Goal: Check status

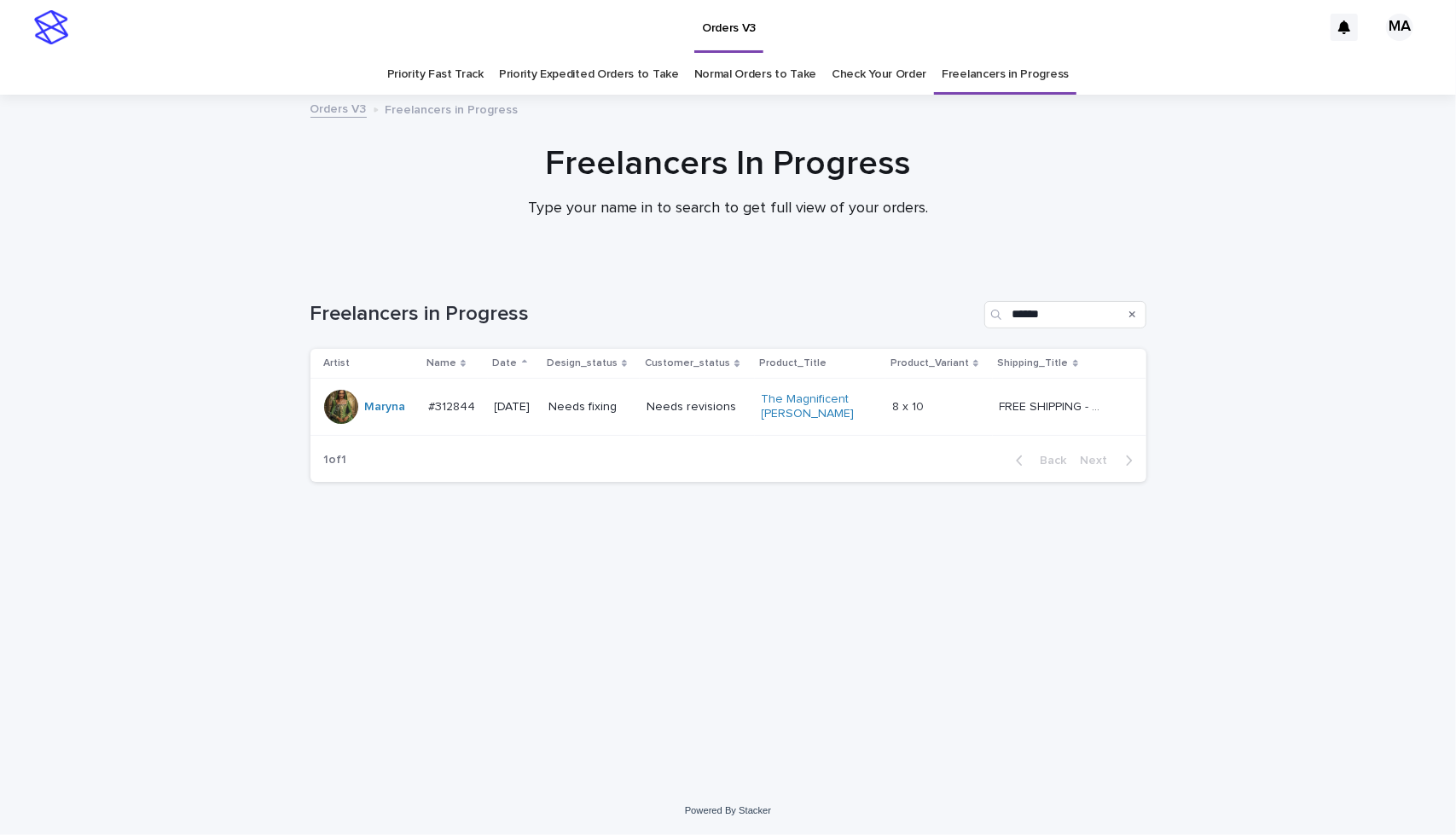
click at [709, 423] on td "Needs revisions" at bounding box center [696, 407] width 114 height 57
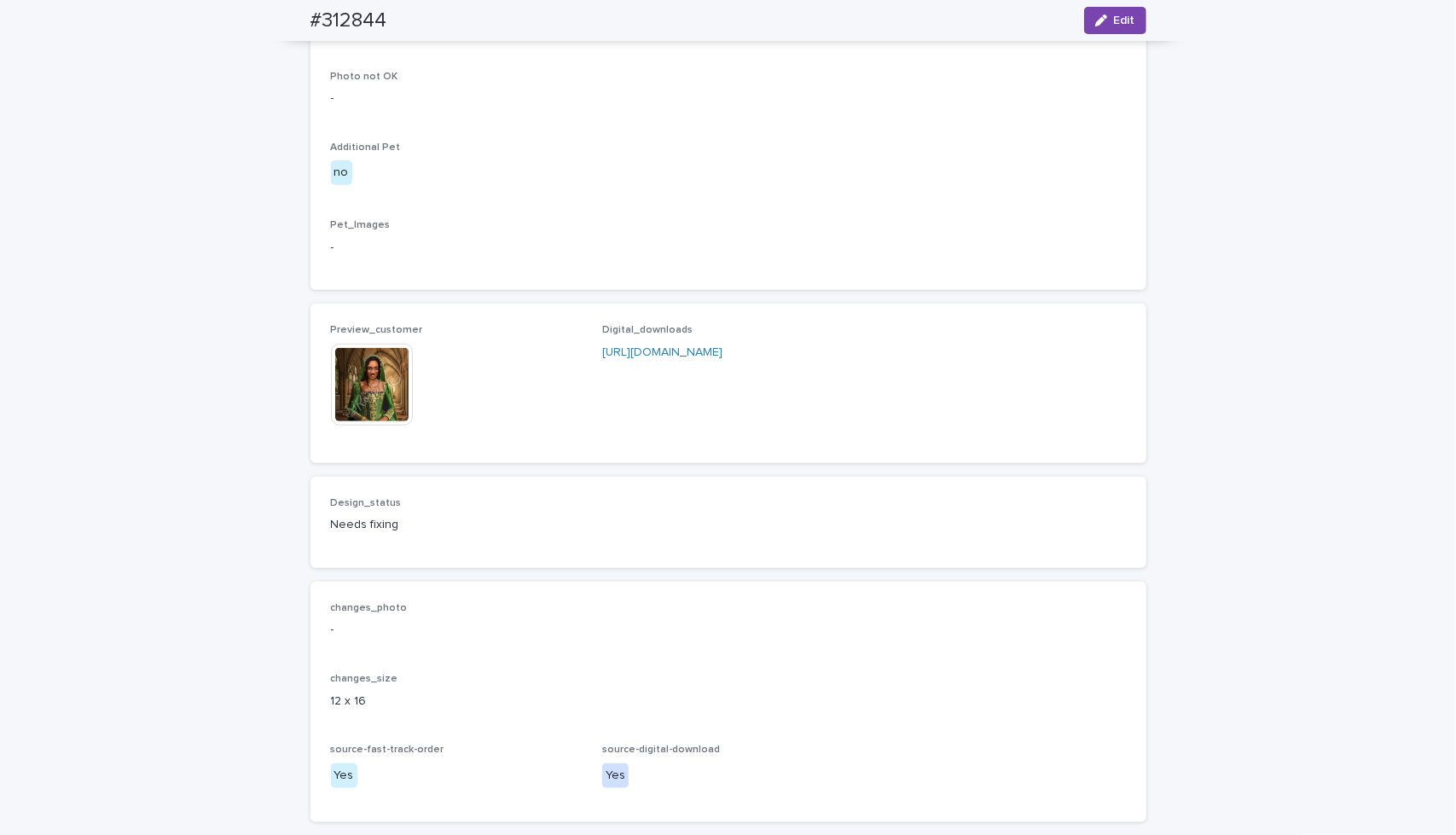
scroll to position [853, 0]
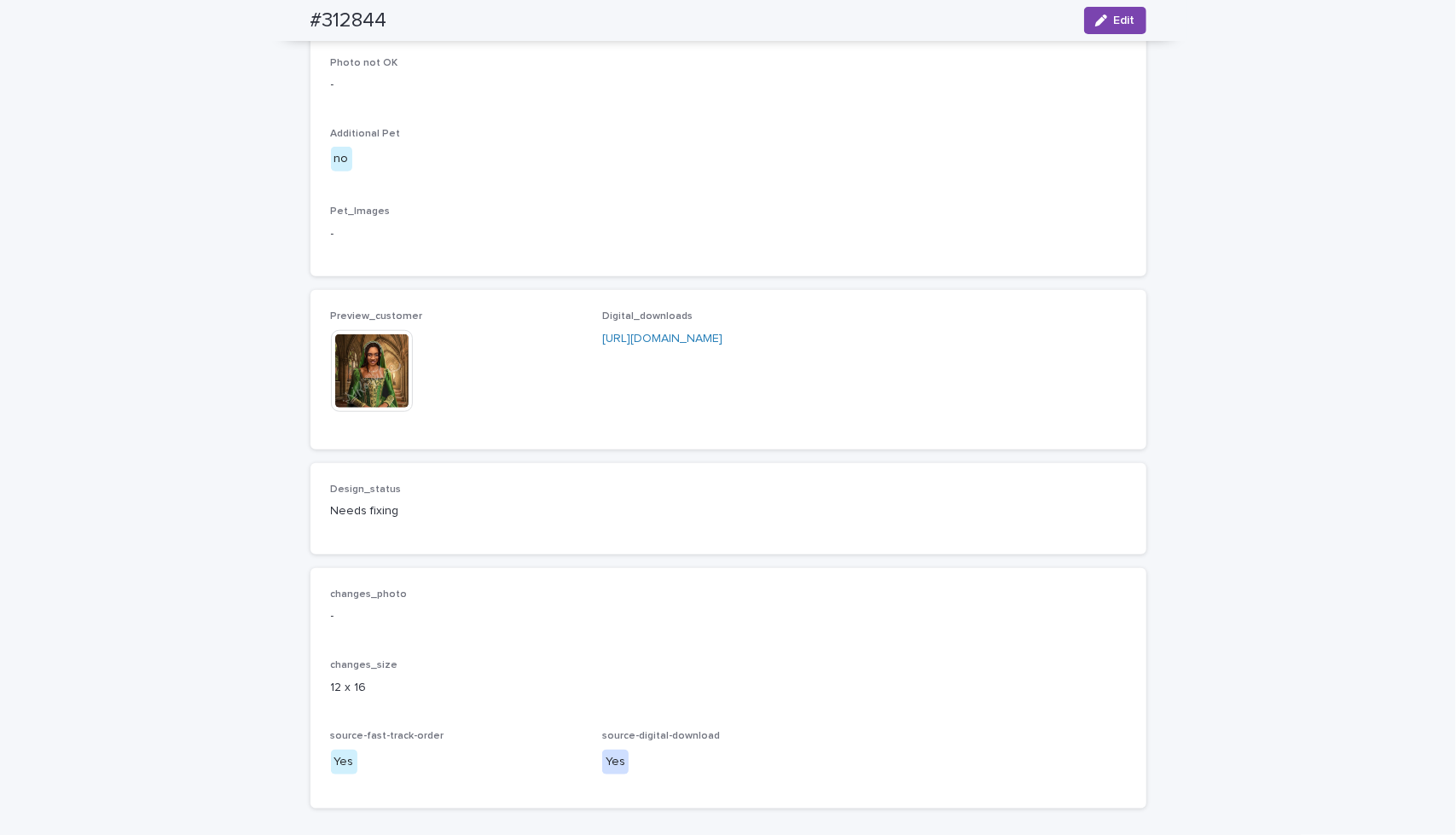
click at [380, 412] on img at bounding box center [372, 371] width 82 height 82
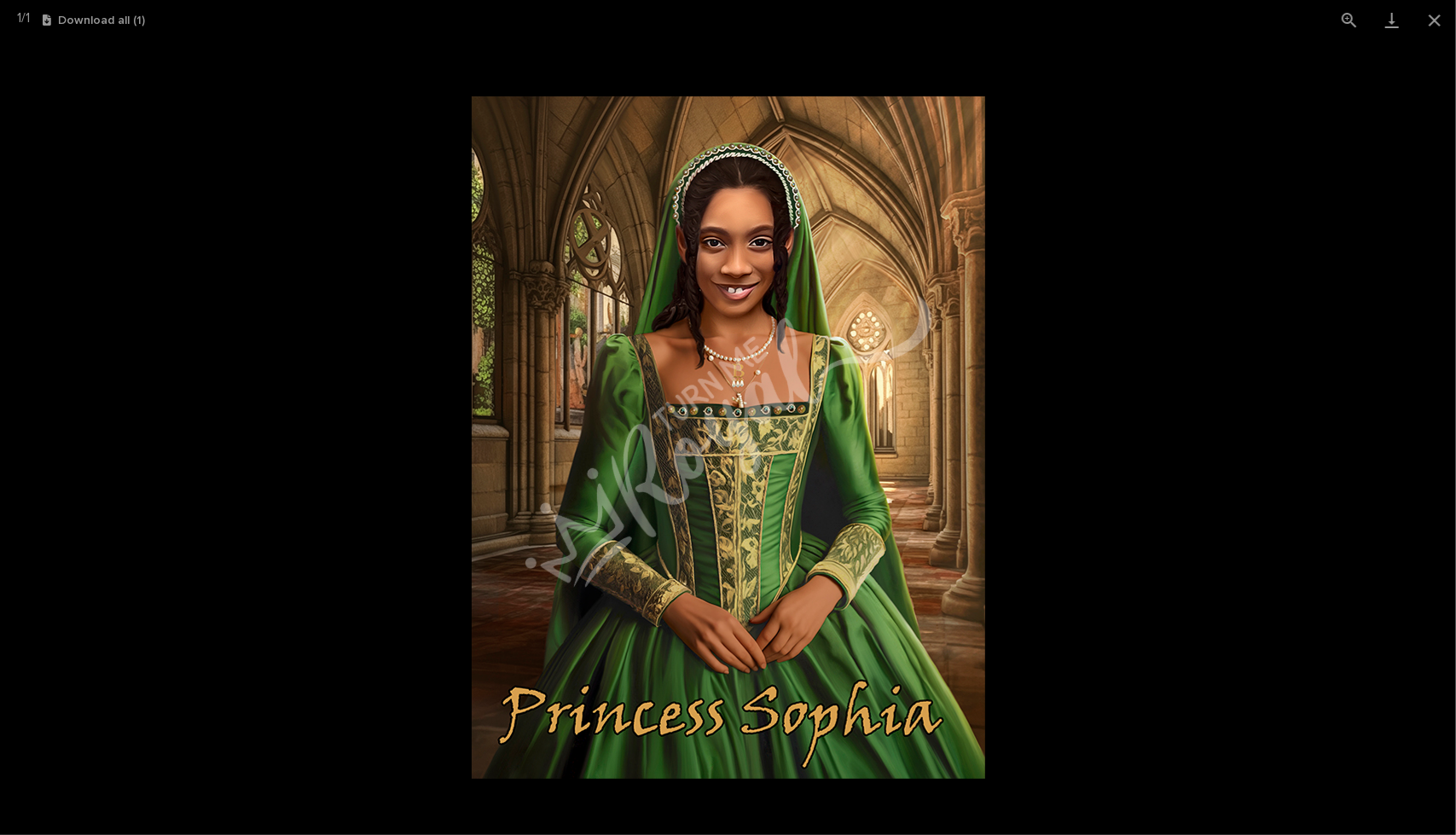
click at [1160, 422] on picture at bounding box center [728, 438] width 1456 height 795
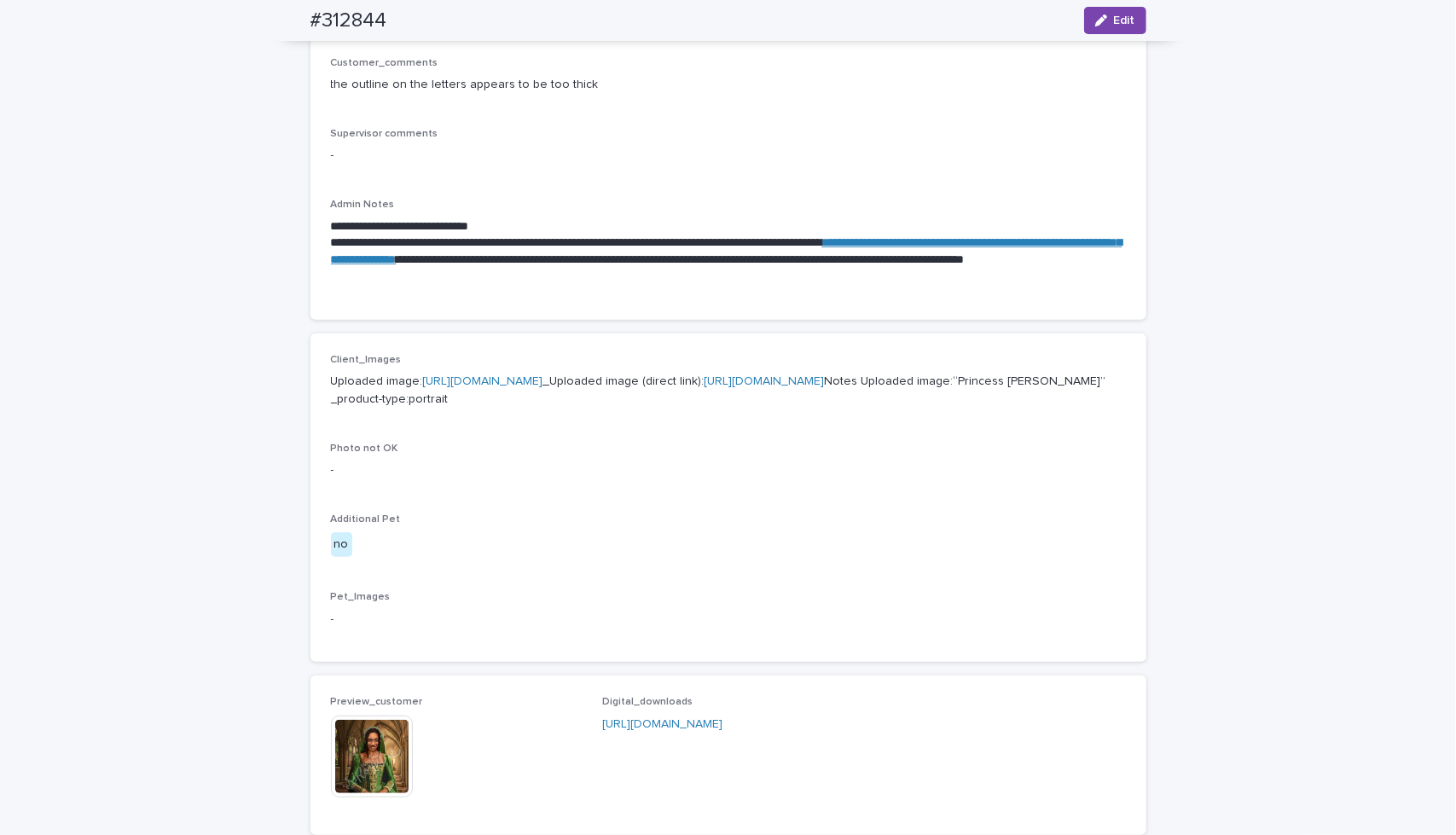
scroll to position [455, 0]
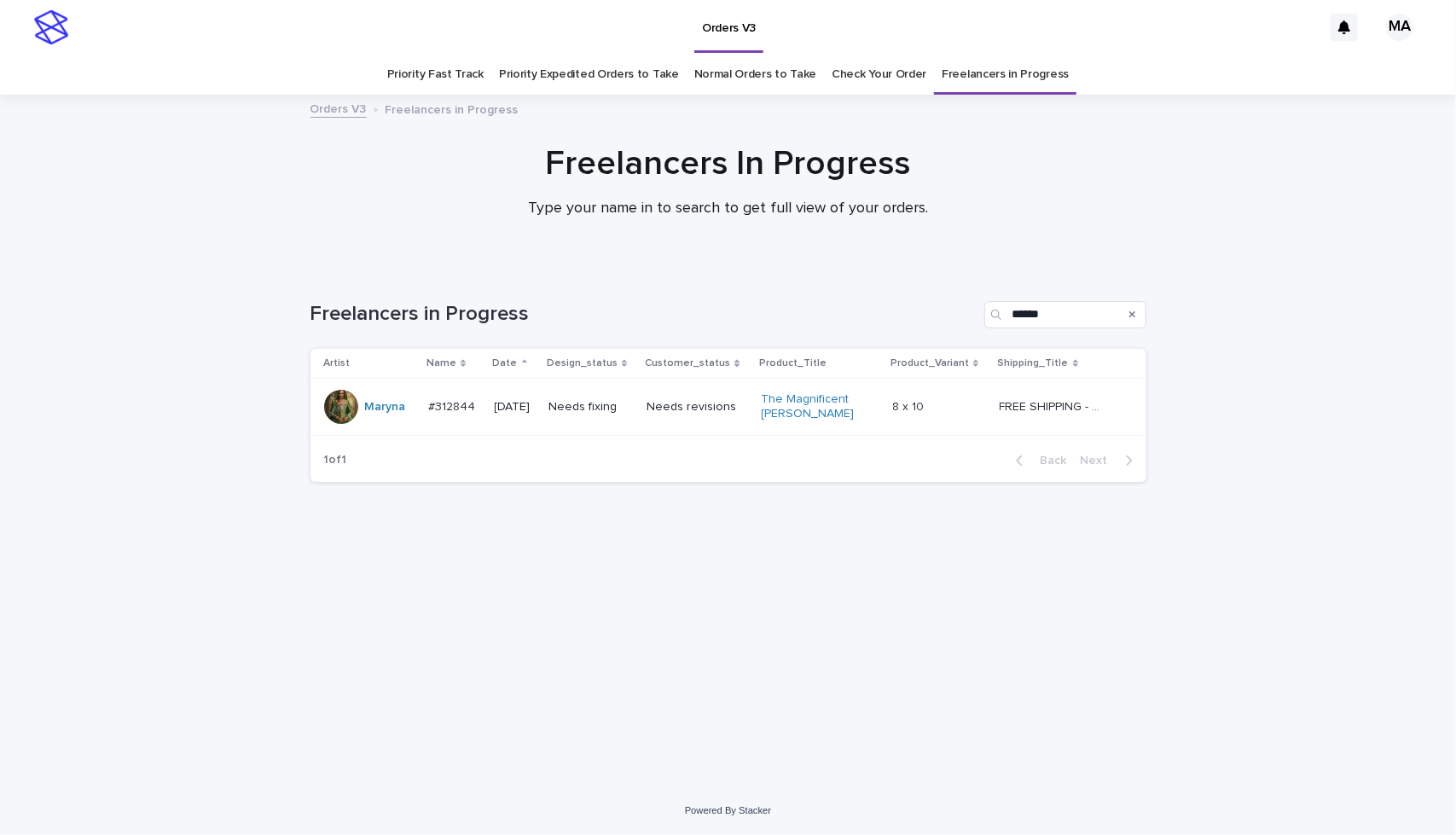
click at [940, 633] on div "Loading... Saving… Loading... Saving… Freelancers in Progress ****** Artist Nam…" at bounding box center [728, 505] width 853 height 477
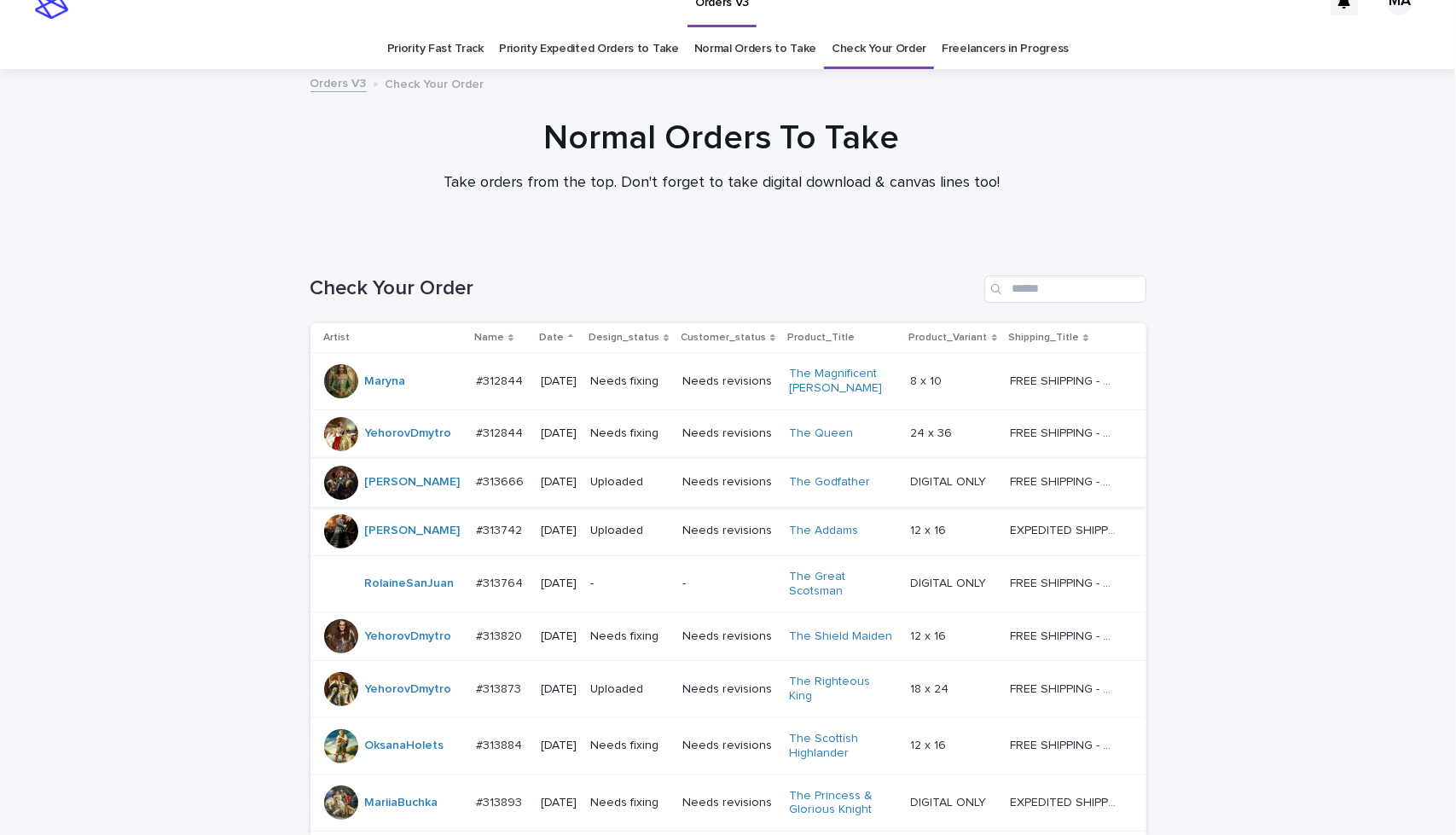
scroll to position [28, 0]
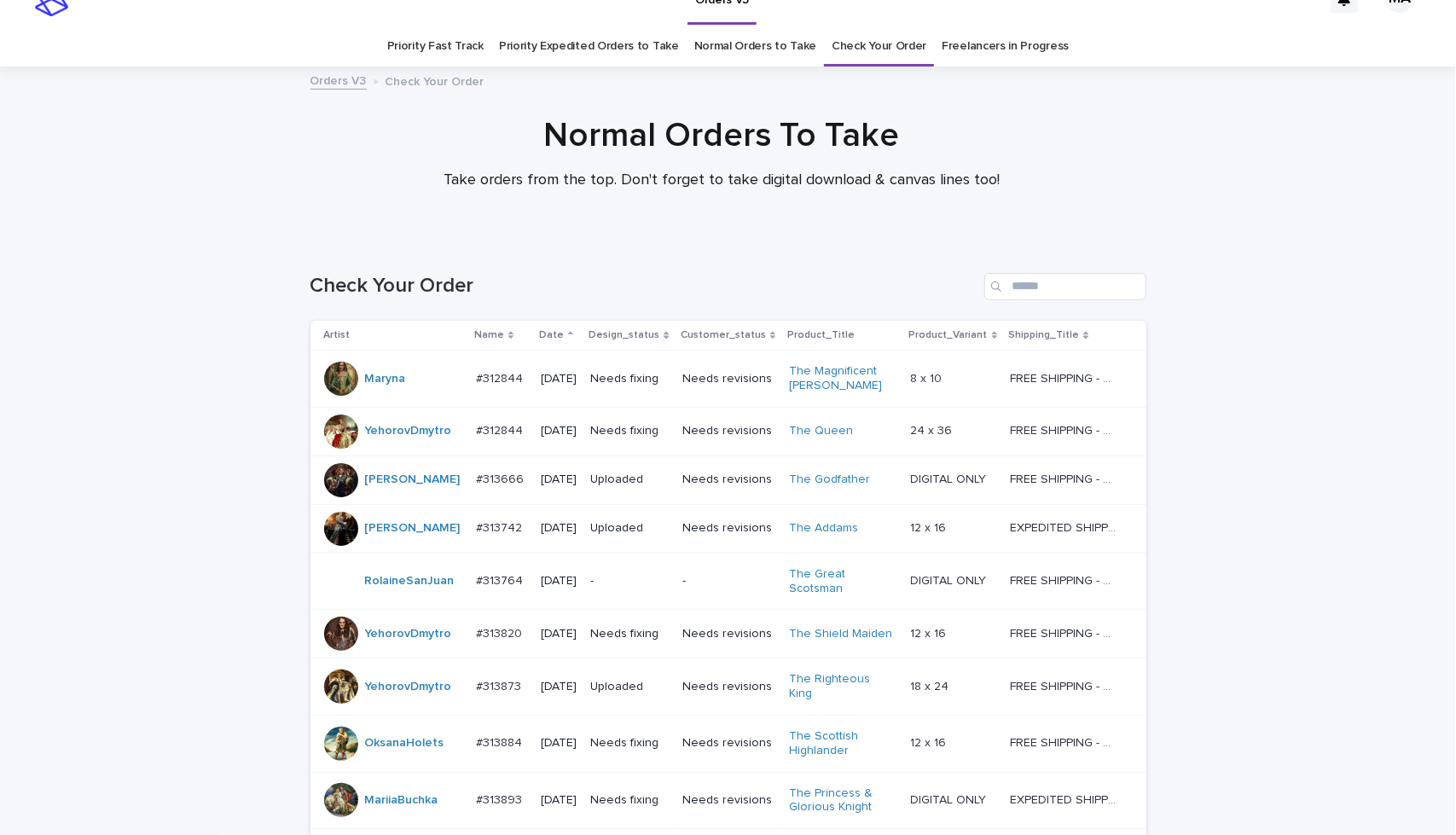
click at [701, 449] on td "Needs revisions" at bounding box center [729, 431] width 107 height 48
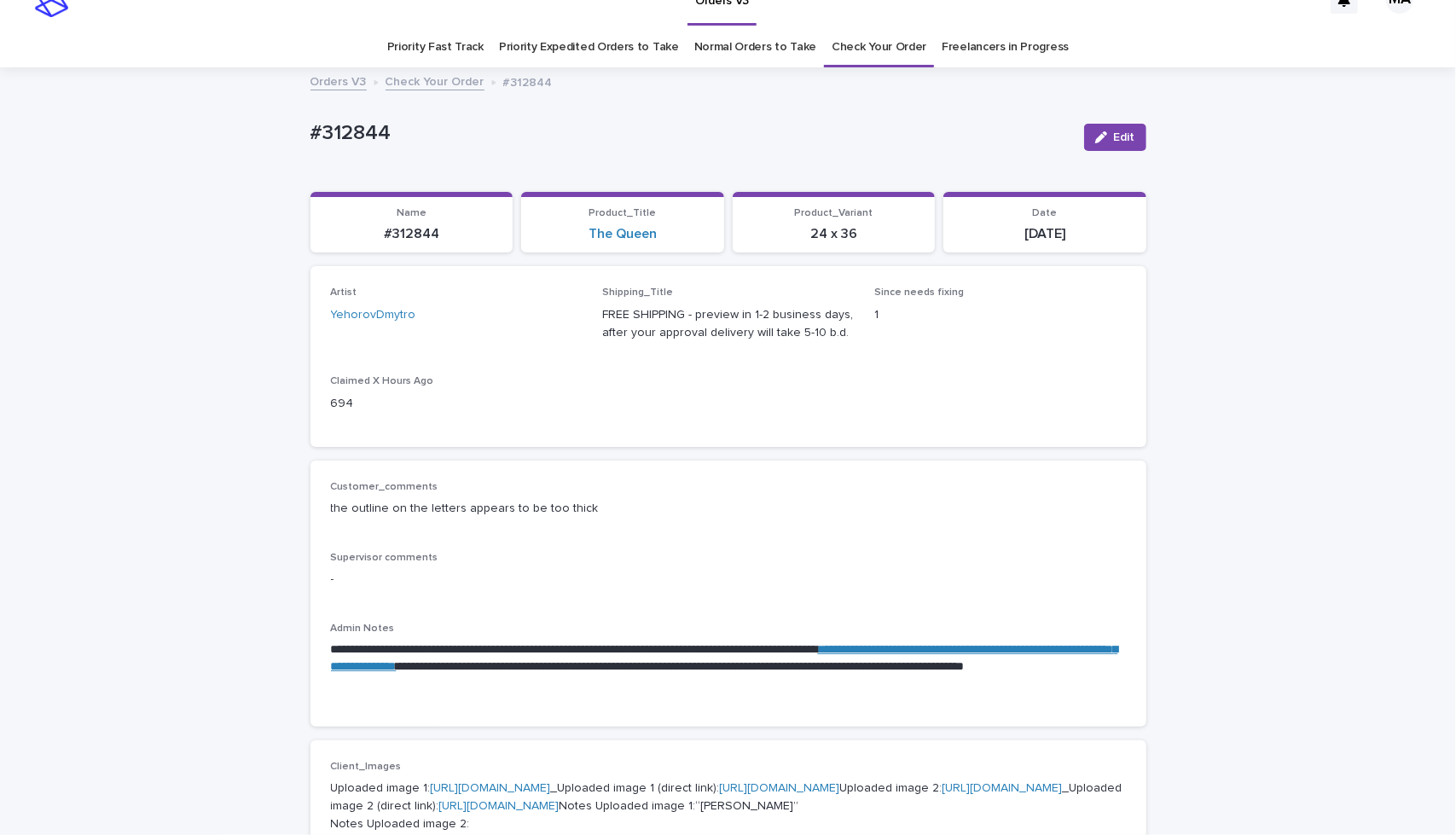
scroll to position [28, 0]
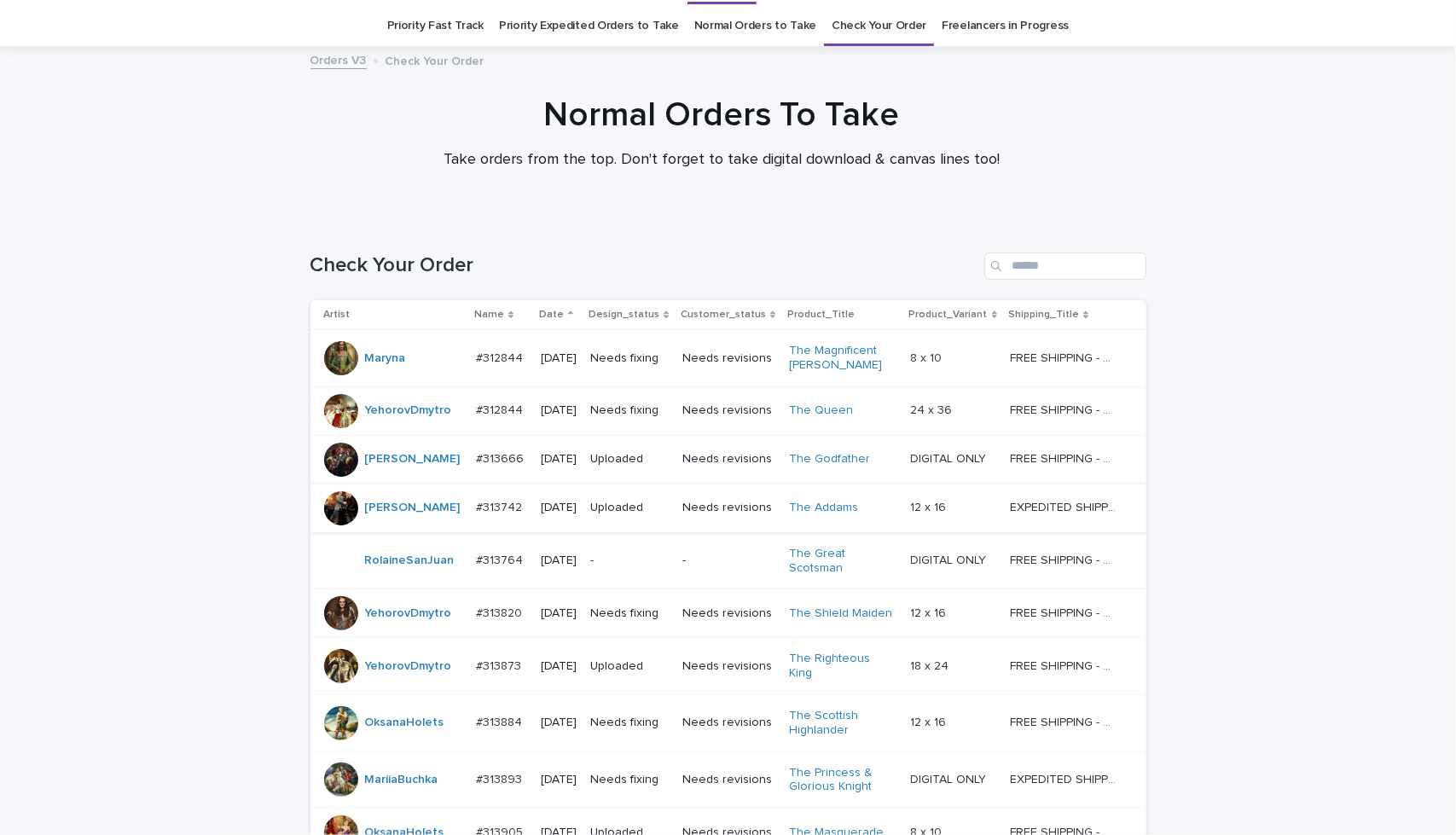
scroll to position [54, 0]
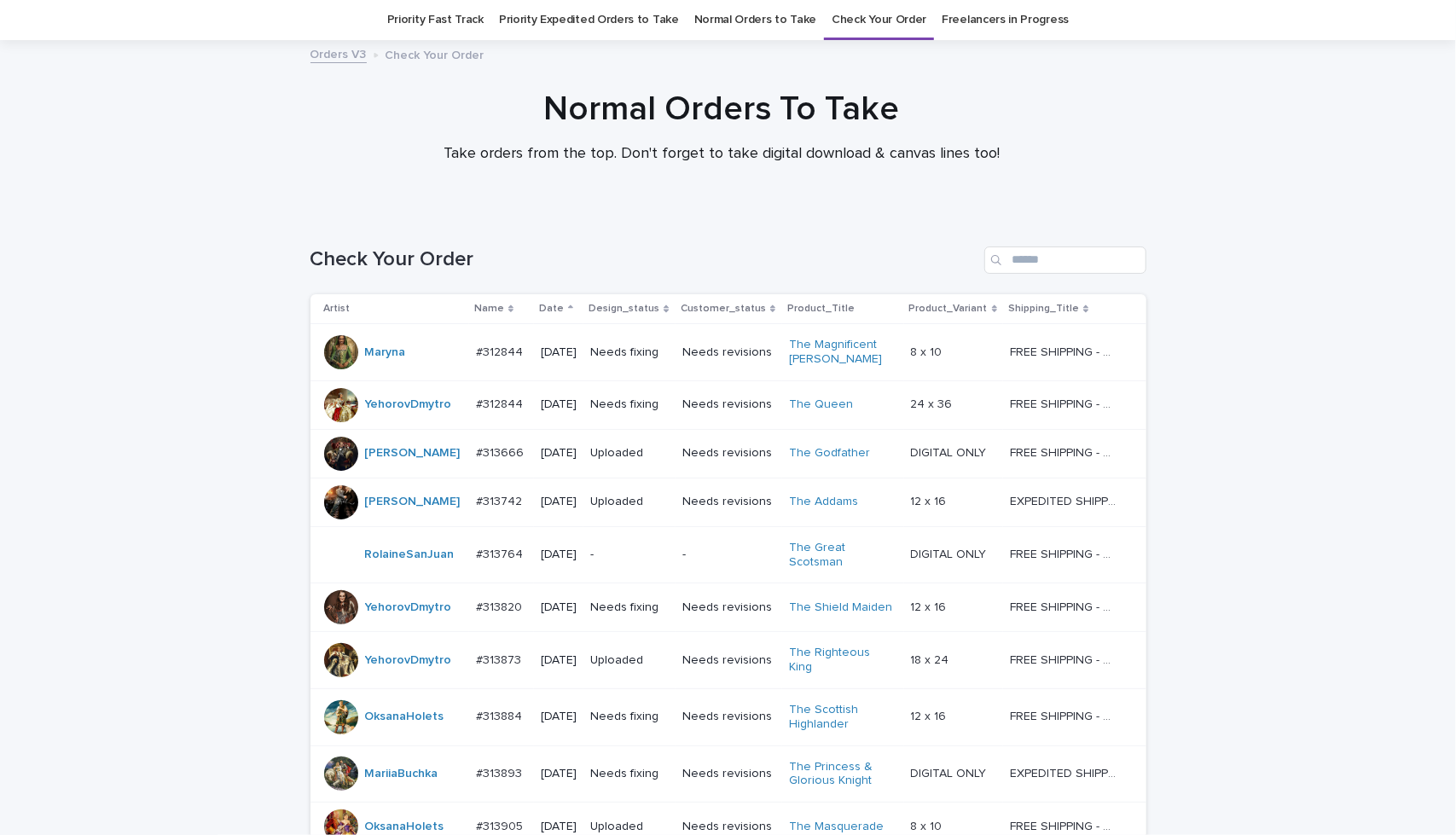
click at [669, 362] on div "Needs fixing" at bounding box center [629, 352] width 78 height 28
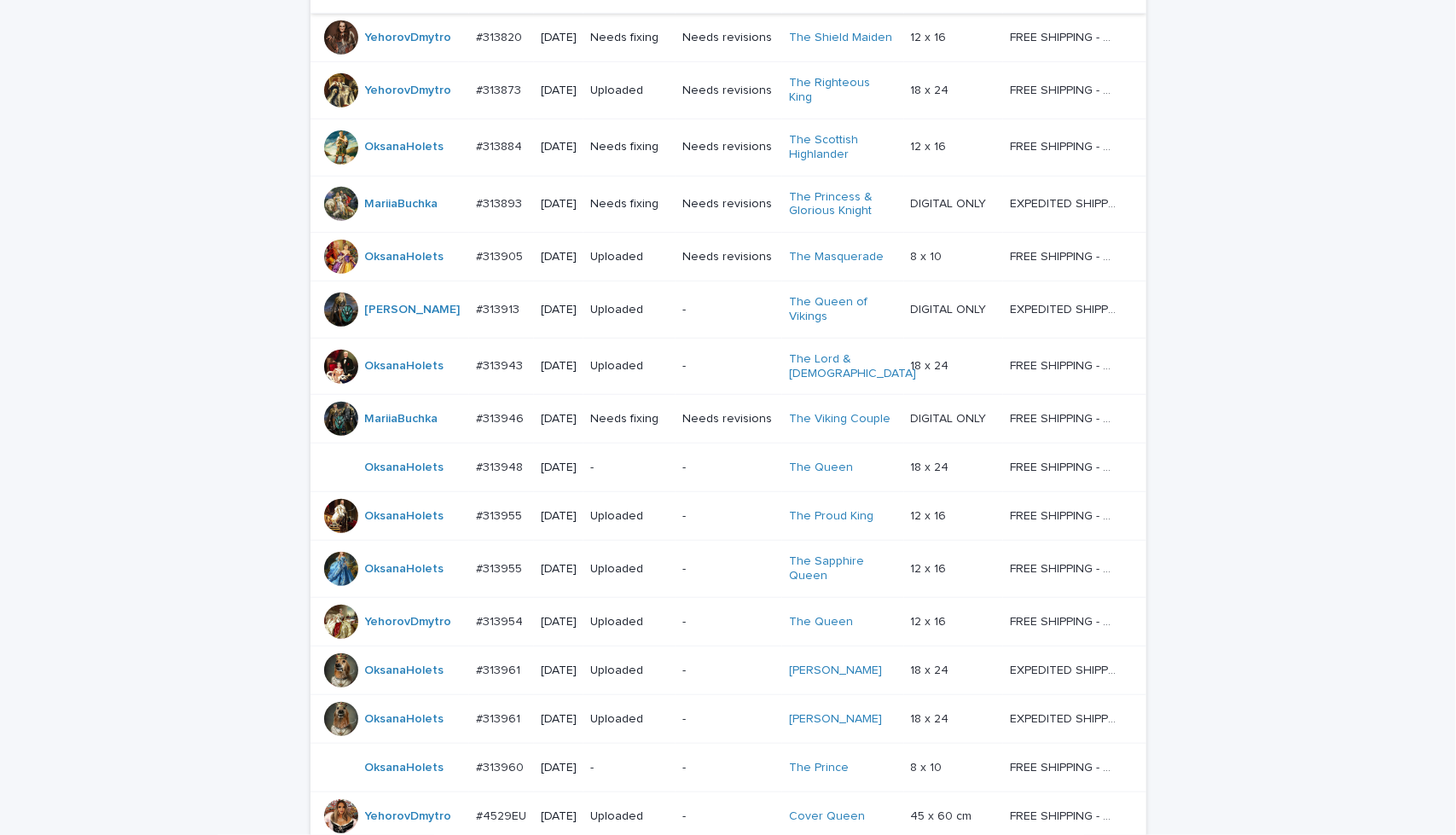
scroll to position [622, 0]
